Goal: Navigation & Orientation: Find specific page/section

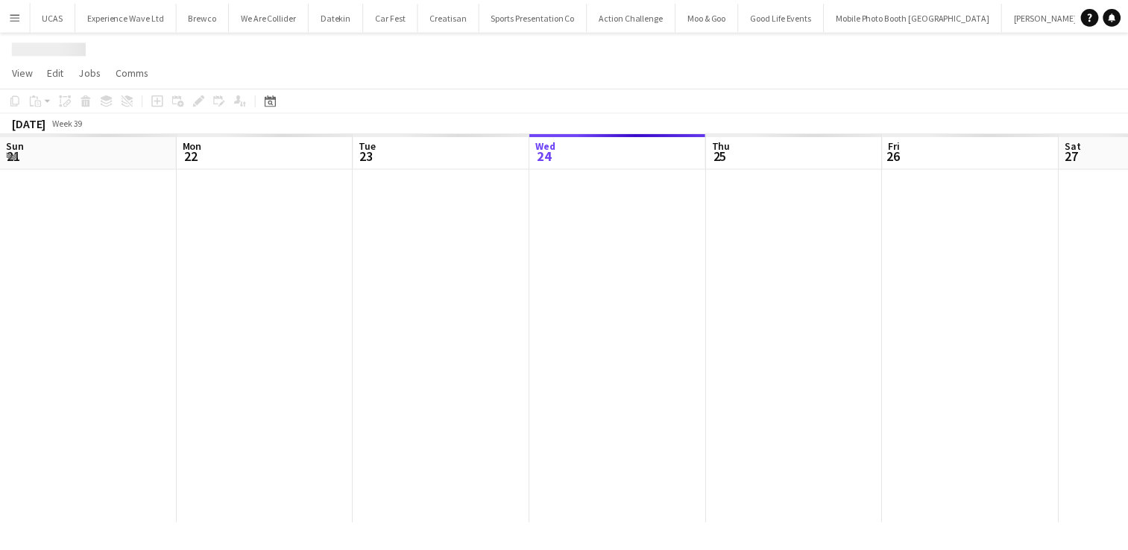
scroll to position [0, 356]
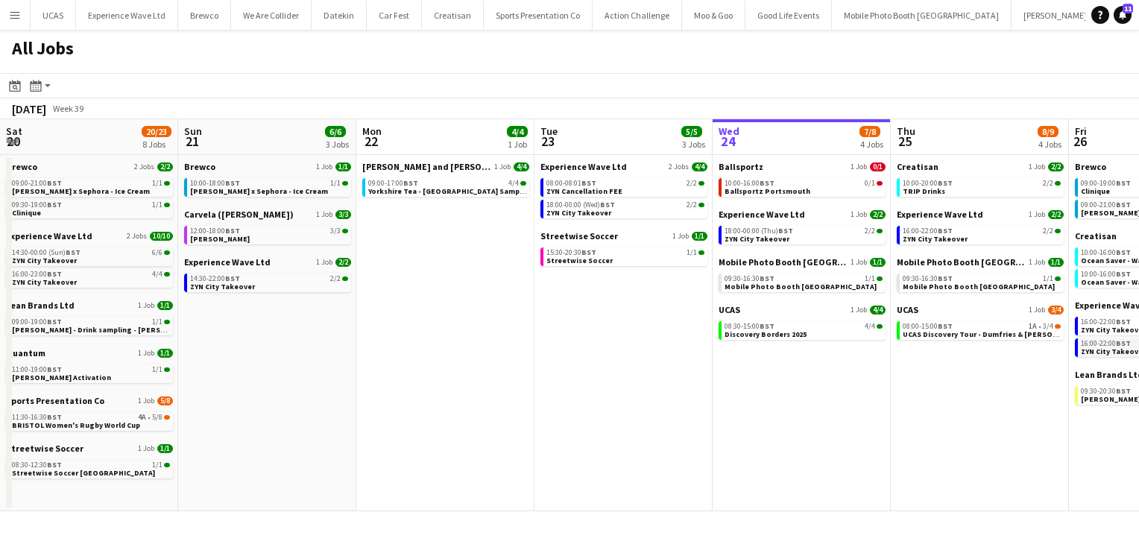
scroll to position [0, 549]
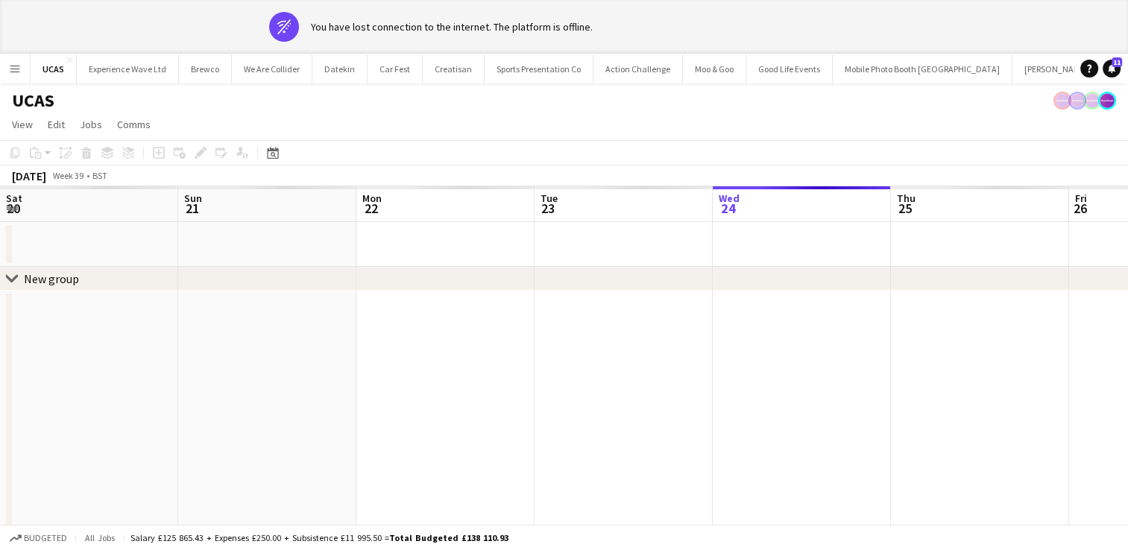
scroll to position [0, 356]
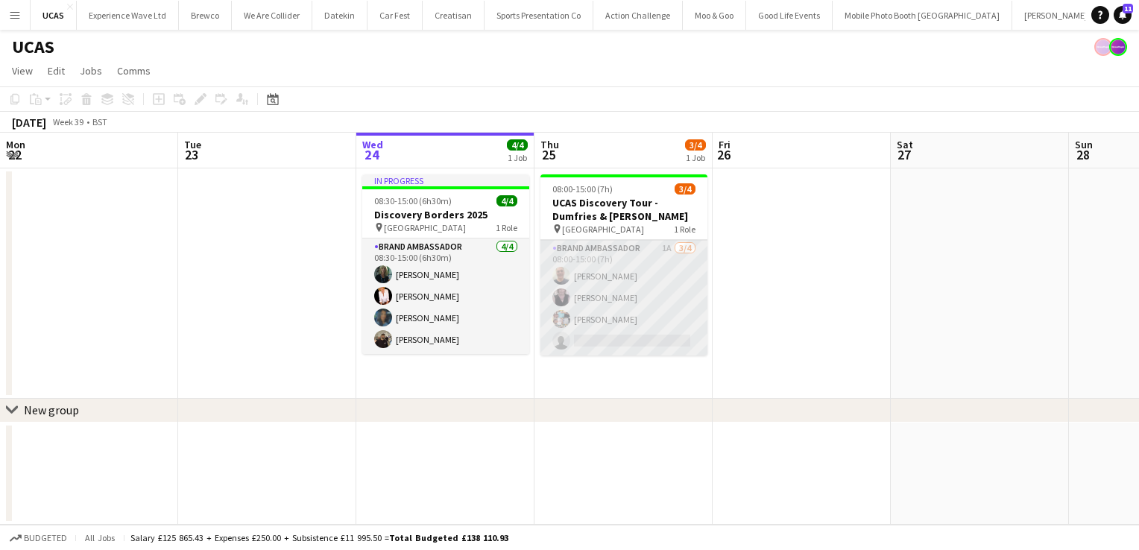
click at [618, 303] on app-card-role "Brand Ambassador 1A 3/4 08:00-15:00 (7h) John Gallacher Janet Love pamela sigle…" at bounding box center [623, 298] width 167 height 116
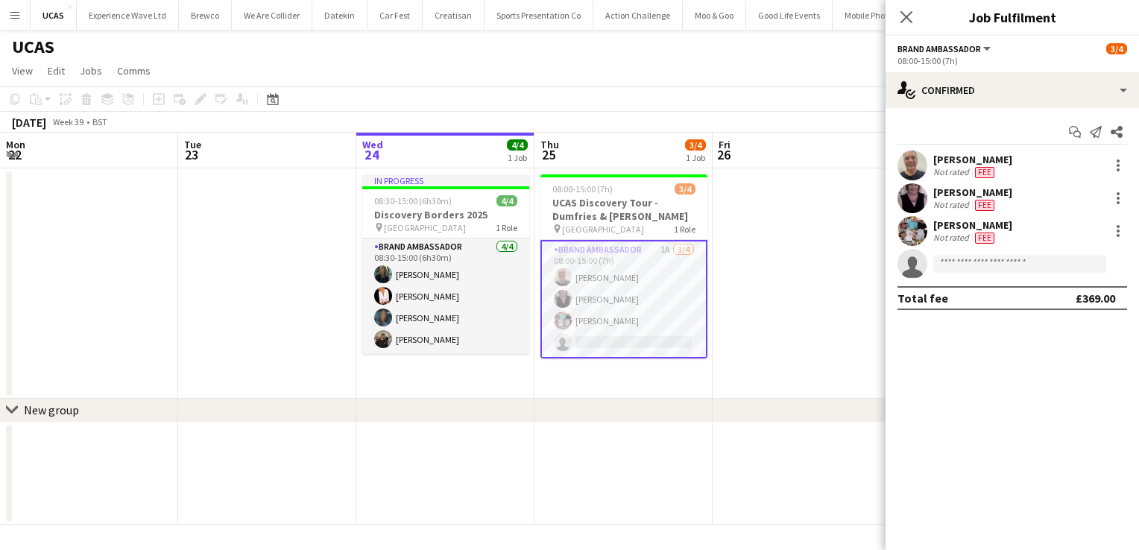
click at [742, 312] on app-date-cell at bounding box center [802, 283] width 178 height 230
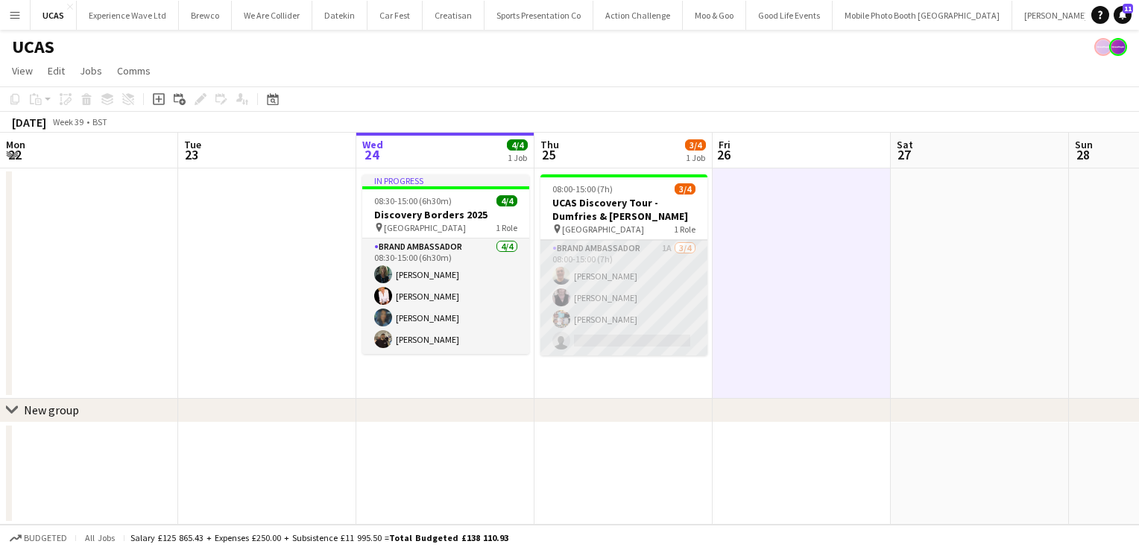
click at [631, 316] on app-card-role "Brand Ambassador 1A 3/4 08:00-15:00 (7h) John Gallacher Janet Love pamela sigle…" at bounding box center [623, 298] width 167 height 116
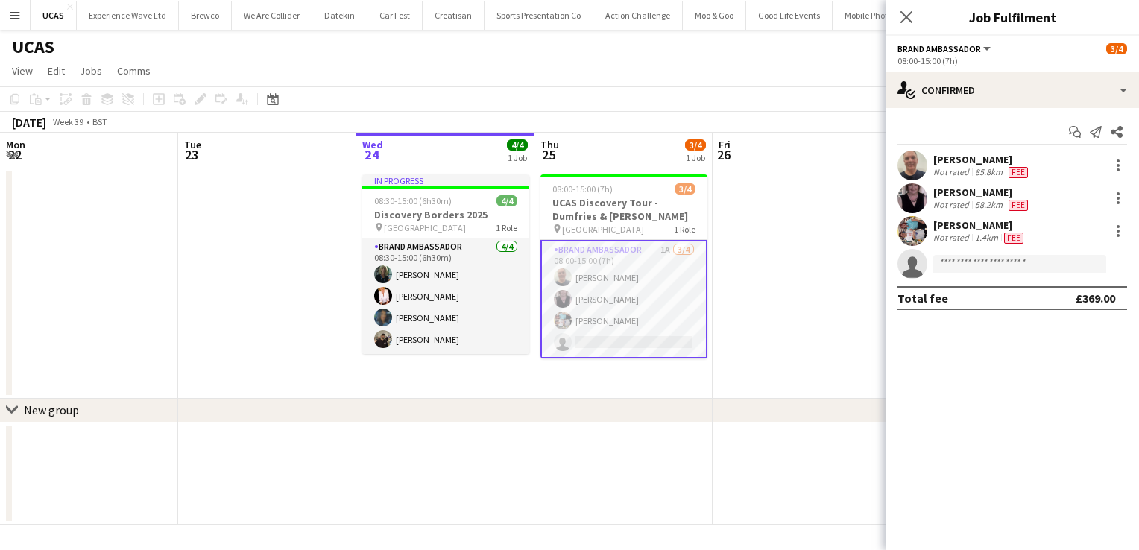
click at [21, 14] on button "Menu" at bounding box center [15, 15] width 30 height 30
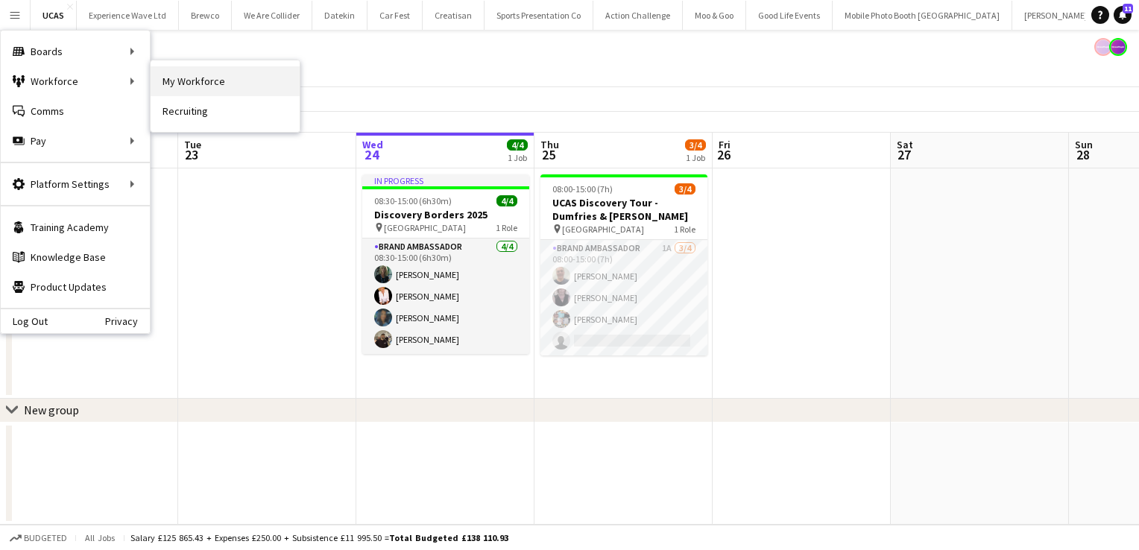
click at [194, 78] on link "My Workforce" at bounding box center [225, 81] width 149 height 30
